Goal: Task Accomplishment & Management: Use online tool/utility

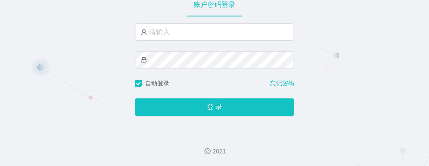
scroll to position [46, 0]
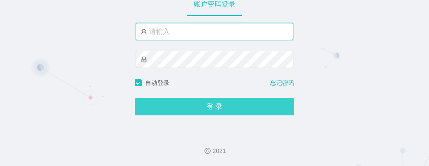
type input "细狗"
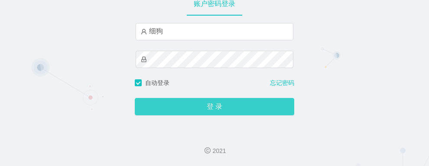
click at [185, 107] on button "登 录" at bounding box center [215, 106] width 160 height 17
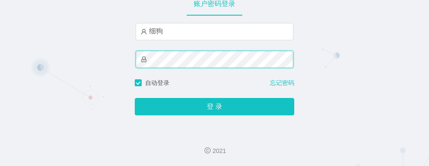
click at [107, 58] on div "工作台-代理端 账户密码登录 细狗 自动登录 忘记密码 登 录" at bounding box center [214, 40] width 429 height 170
click at [135, 98] on button "登 录" at bounding box center [215, 106] width 160 height 17
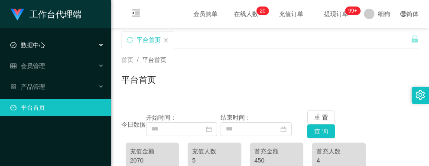
click at [56, 49] on div "数据中心" at bounding box center [55, 44] width 111 height 17
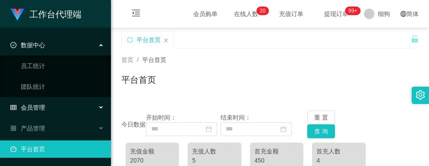
drag, startPoint x: 43, startPoint y: 108, endPoint x: 53, endPoint y: 99, distance: 13.2
click at [43, 108] on span "会员管理" at bounding box center [27, 107] width 35 height 7
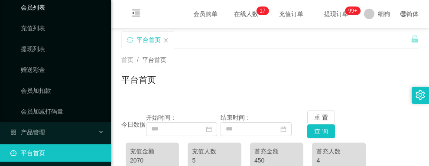
scroll to position [125, 0]
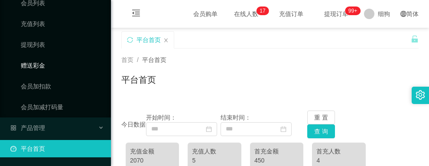
click at [50, 62] on link "赠送彩金" at bounding box center [62, 65] width 83 height 17
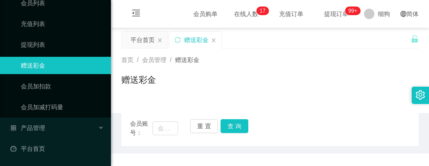
scroll to position [84, 0]
click at [50, 83] on link "会员加扣款" at bounding box center [62, 86] width 83 height 17
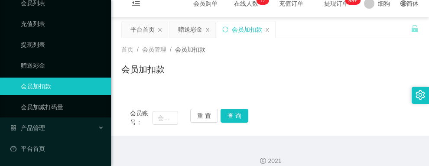
scroll to position [20, 0]
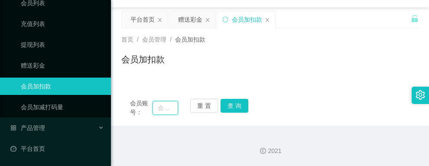
click at [166, 109] on input "text" at bounding box center [166, 108] width 26 height 14
type input "aabbcc"
click at [233, 105] on button "查 询" at bounding box center [235, 106] width 28 height 14
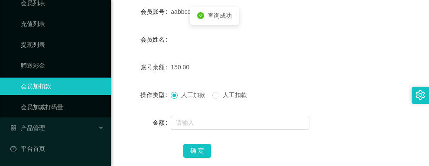
scroll to position [194, 0]
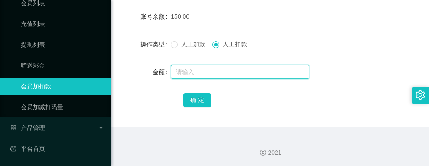
click at [198, 71] on input "text" at bounding box center [240, 72] width 139 height 14
type input "50"
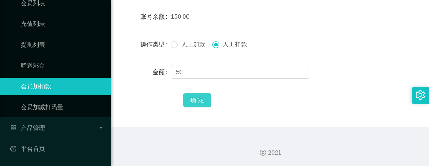
click at [196, 97] on button "确 定" at bounding box center [197, 100] width 28 height 14
